Goal: Entertainment & Leisure: Browse casually

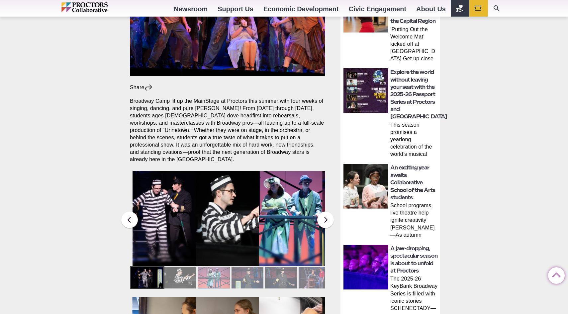
scroll to position [176, 0]
click at [212, 220] on figcaption "Students in the Collaborative School of the Arts Broadway Camp perform during a…" at bounding box center [227, 233] width 63 height 68
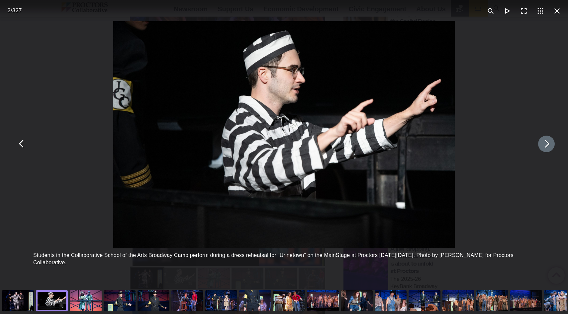
click at [546, 146] on button "You can close this modal content with the ESC key" at bounding box center [546, 144] width 17 height 17
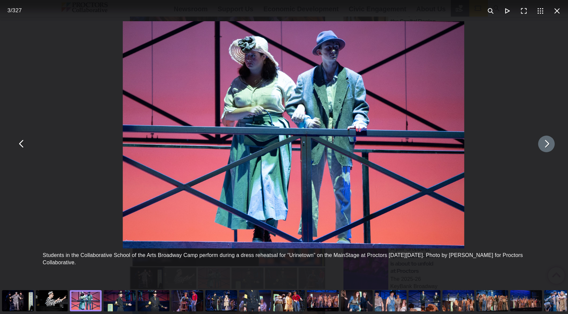
click at [546, 146] on button "You can close this modal content with the ESC key" at bounding box center [546, 144] width 17 height 17
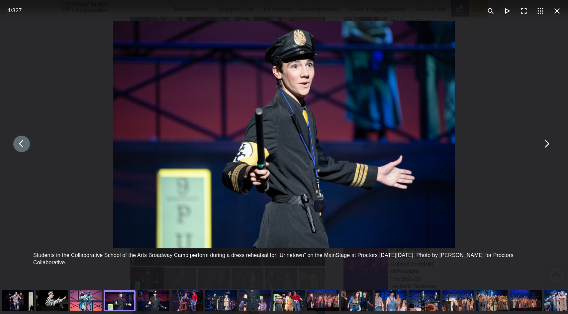
click at [23, 149] on button "You can close this modal content with the ESC key" at bounding box center [21, 144] width 17 height 17
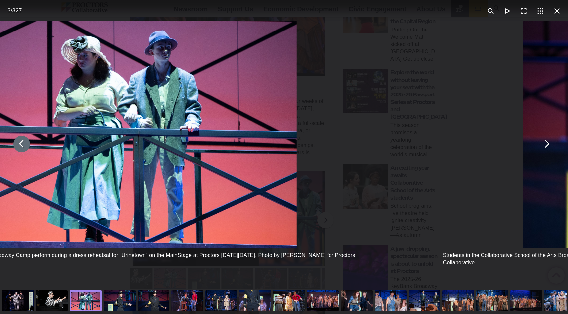
click at [23, 149] on button "You can close this modal content with the ESC key" at bounding box center [21, 144] width 17 height 17
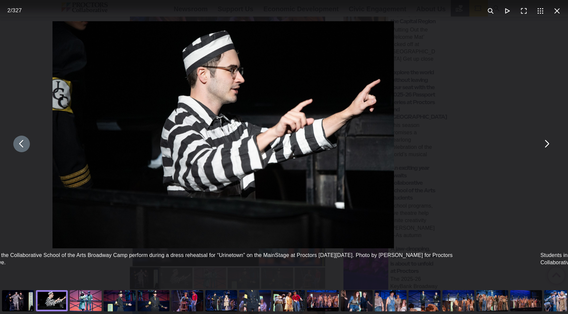
click at [23, 149] on button "You can close this modal content with the ESC key" at bounding box center [21, 144] width 17 height 17
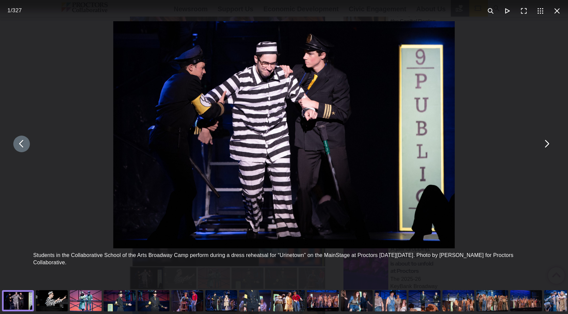
click at [40, 93] on div "Students in the Collaborative School of the Arts Broadway Camp perform during a…" at bounding box center [284, 144] width 568 height 288
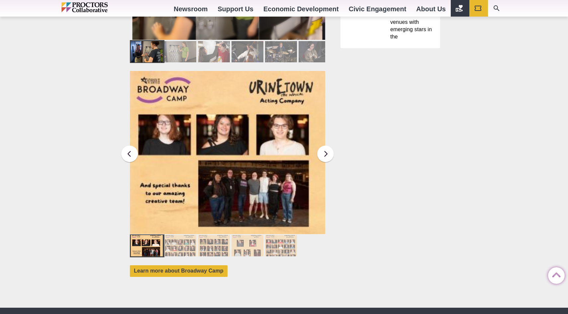
scroll to position [538, 0]
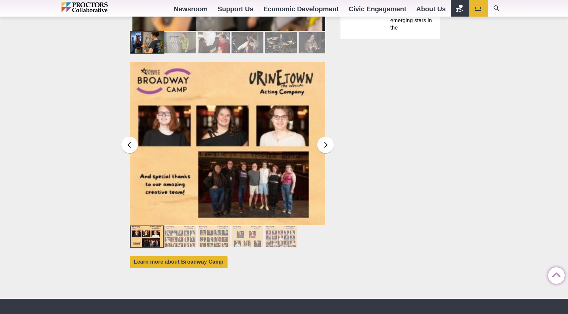
click at [183, 226] on div at bounding box center [180, 236] width 32 height 21
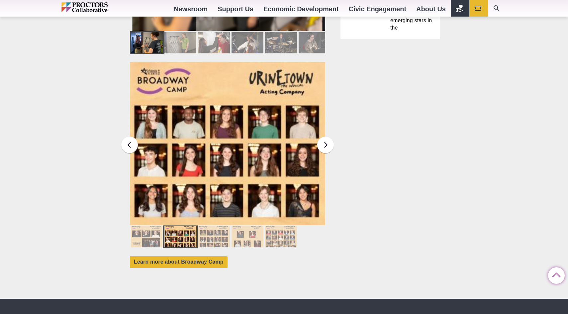
click at [218, 232] on div at bounding box center [214, 236] width 32 height 21
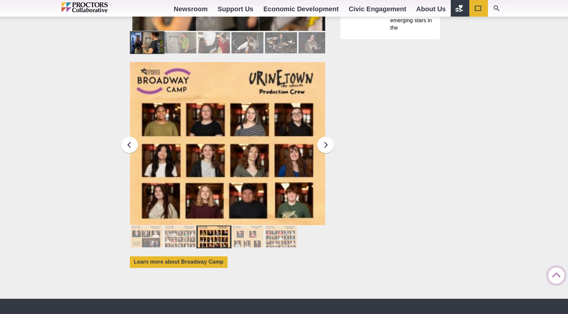
click at [244, 230] on div at bounding box center [247, 236] width 32 height 21
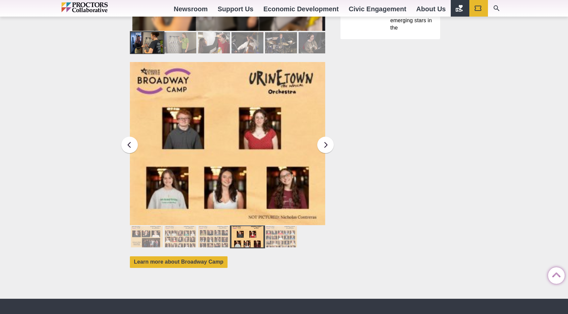
click at [279, 234] on div at bounding box center [281, 236] width 32 height 21
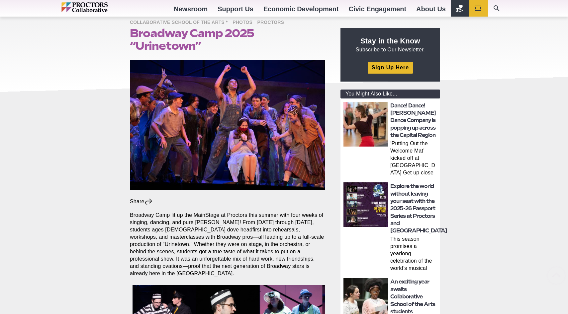
scroll to position [176, 0]
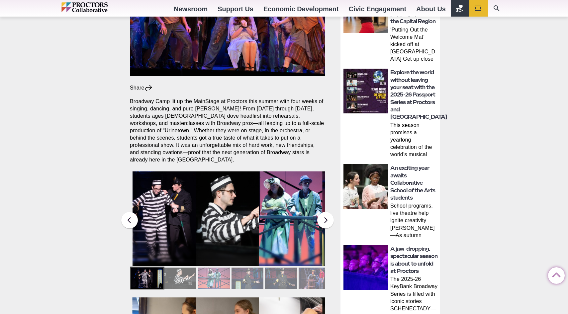
drag, startPoint x: 34, startPoint y: 20, endPoint x: 4, endPoint y: -21, distance: 51.1
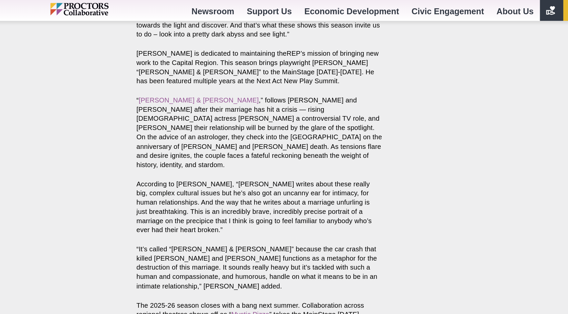
scroll to position [747, 0]
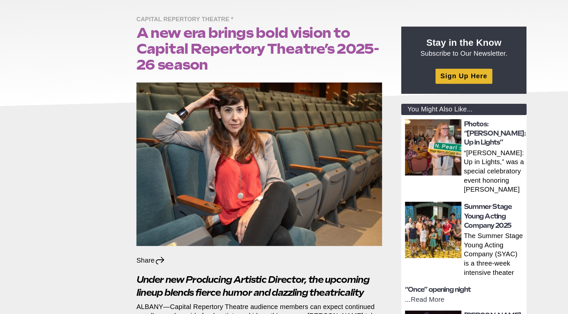
scroll to position [0, 0]
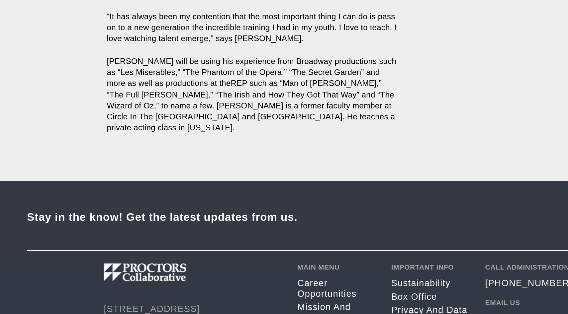
scroll to position [383, 0]
